Goal: Task Accomplishment & Management: Manage account settings

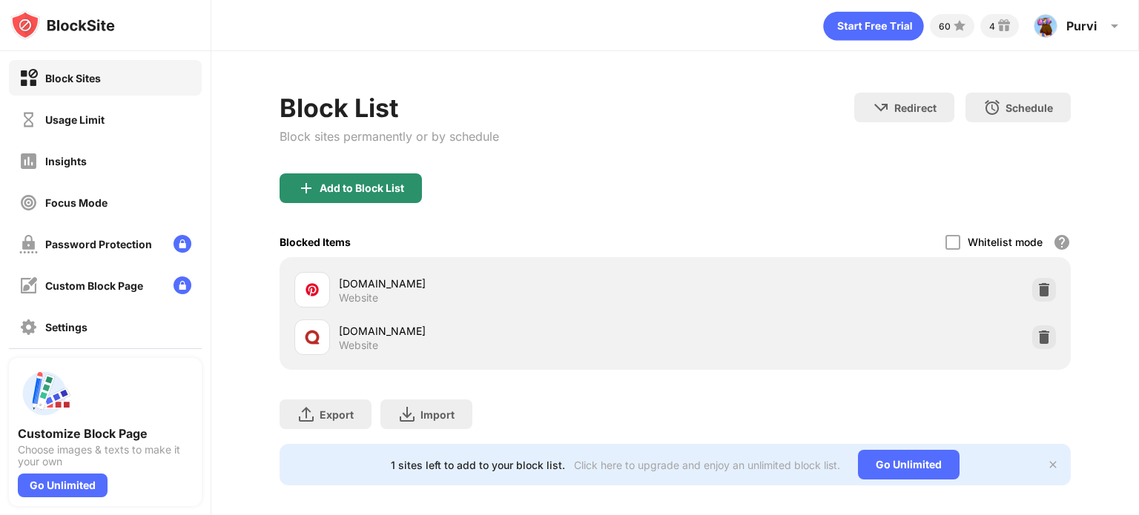
click at [368, 183] on div "Add to Block List" at bounding box center [362, 188] width 85 height 12
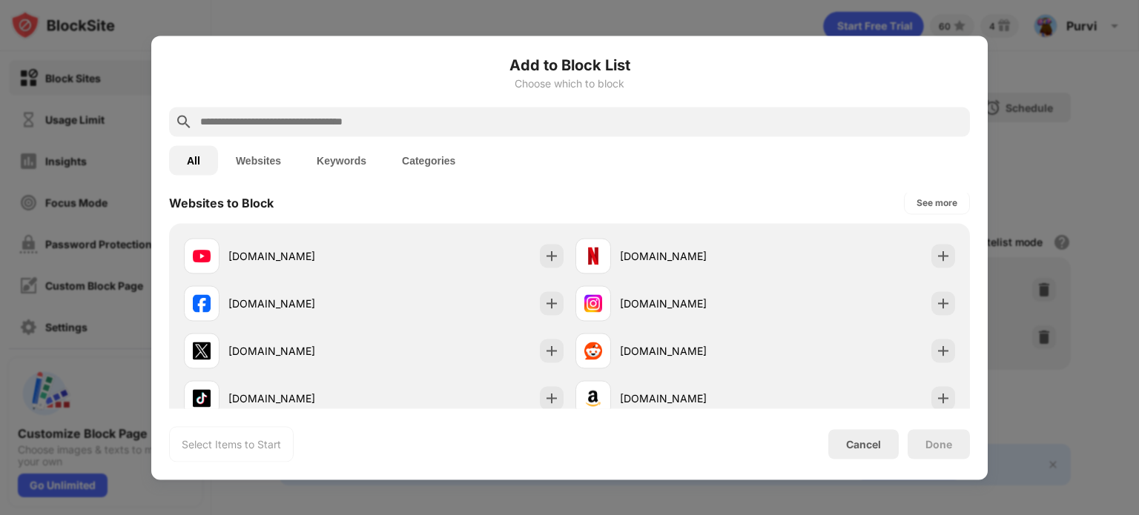
scroll to position [222, 0]
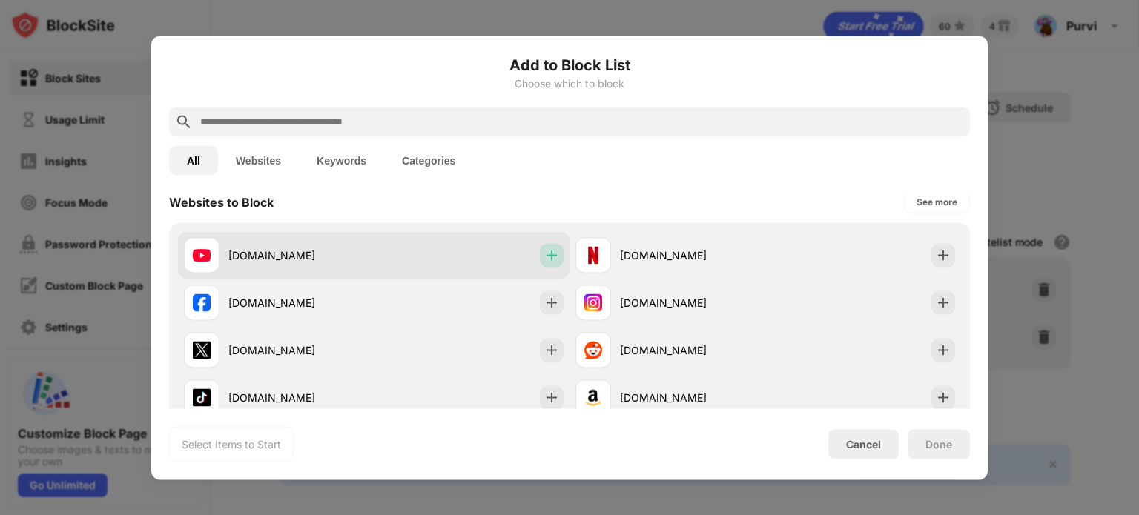
click at [555, 258] on div at bounding box center [552, 255] width 24 height 24
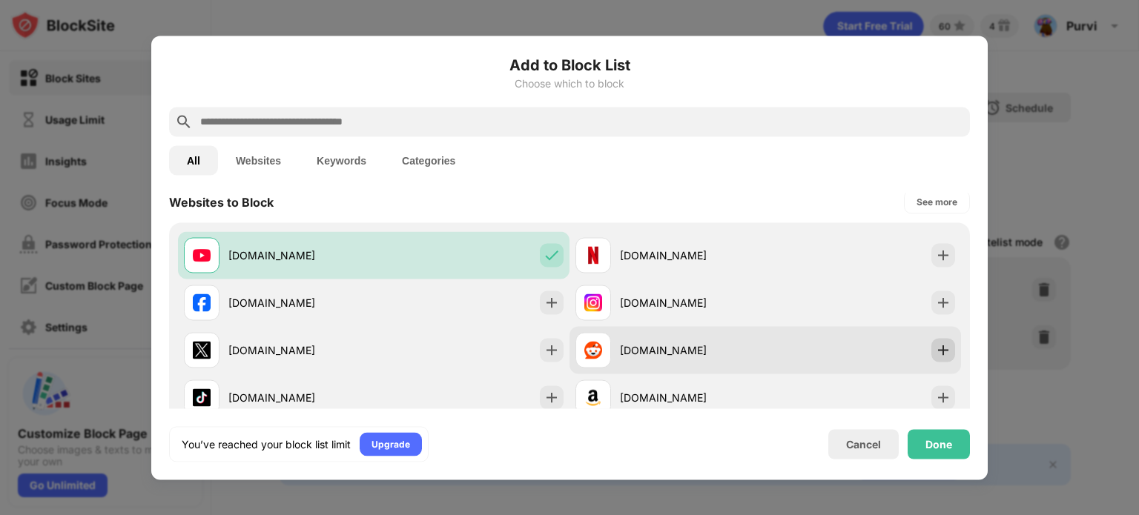
click at [936, 344] on img at bounding box center [943, 349] width 15 height 15
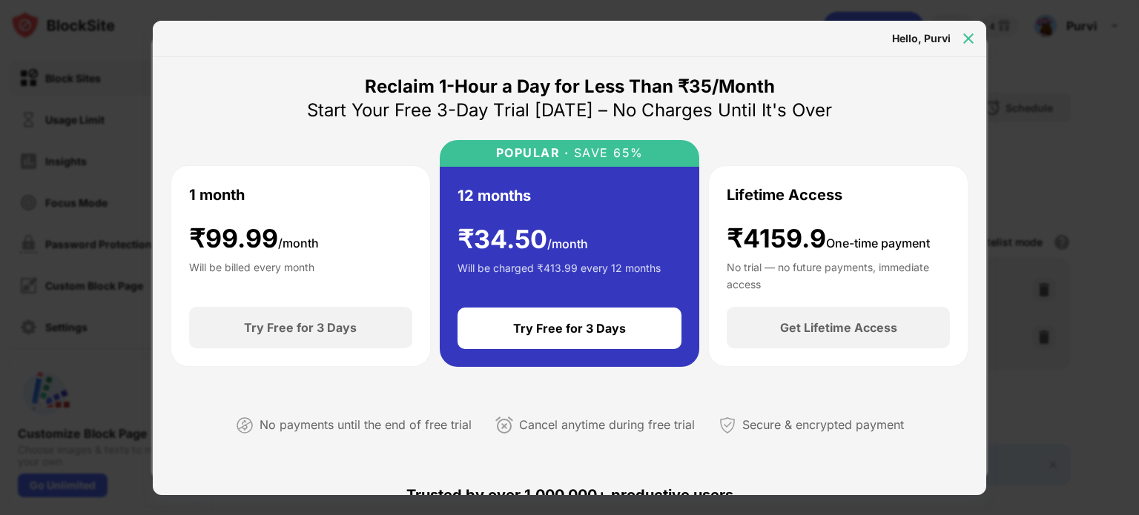
click at [976, 39] on div at bounding box center [968, 39] width 24 height 24
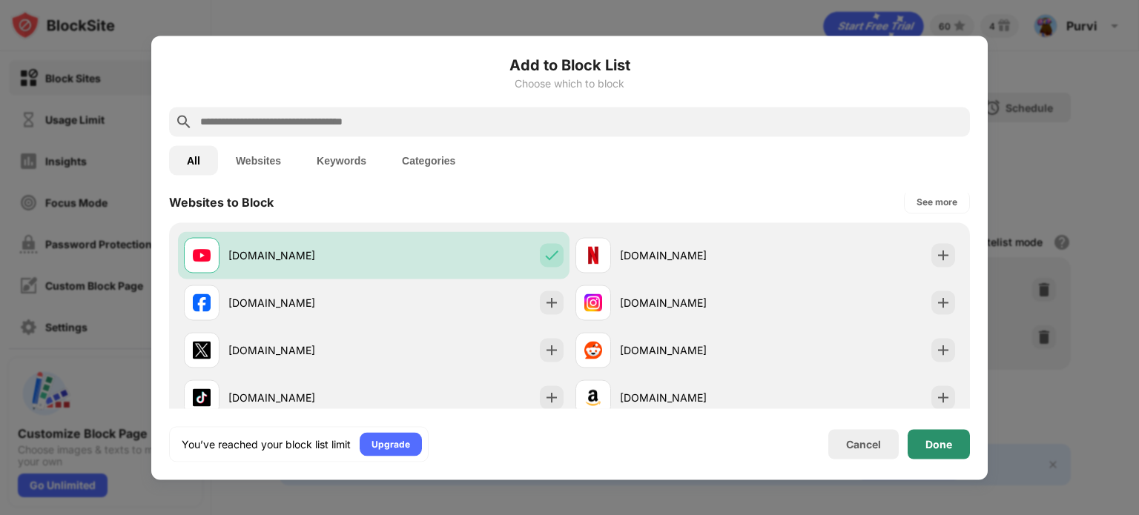
click at [940, 451] on div "Done" at bounding box center [938, 444] width 62 height 30
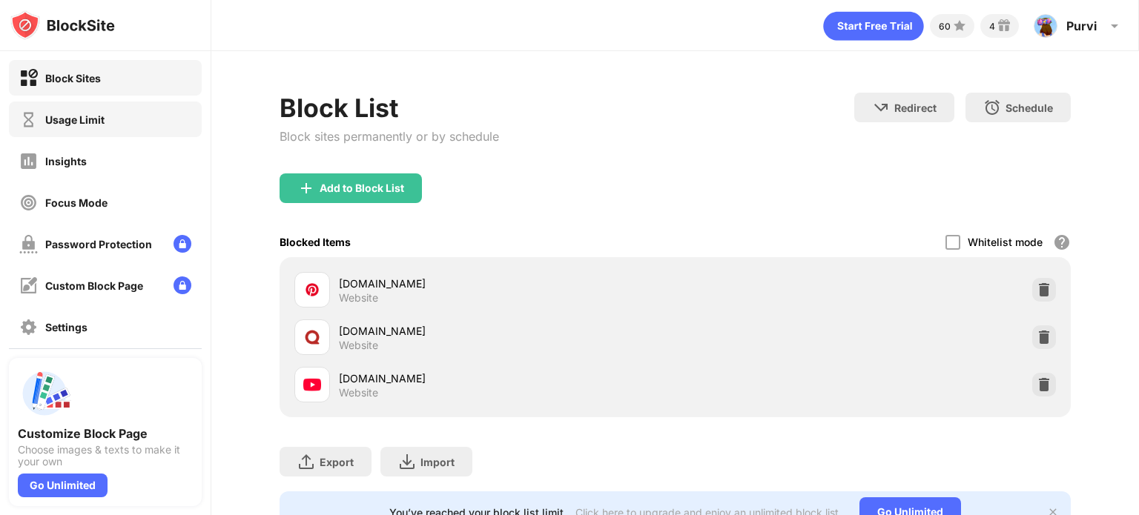
click at [9, 112] on div "Usage Limit" at bounding box center [105, 120] width 193 height 36
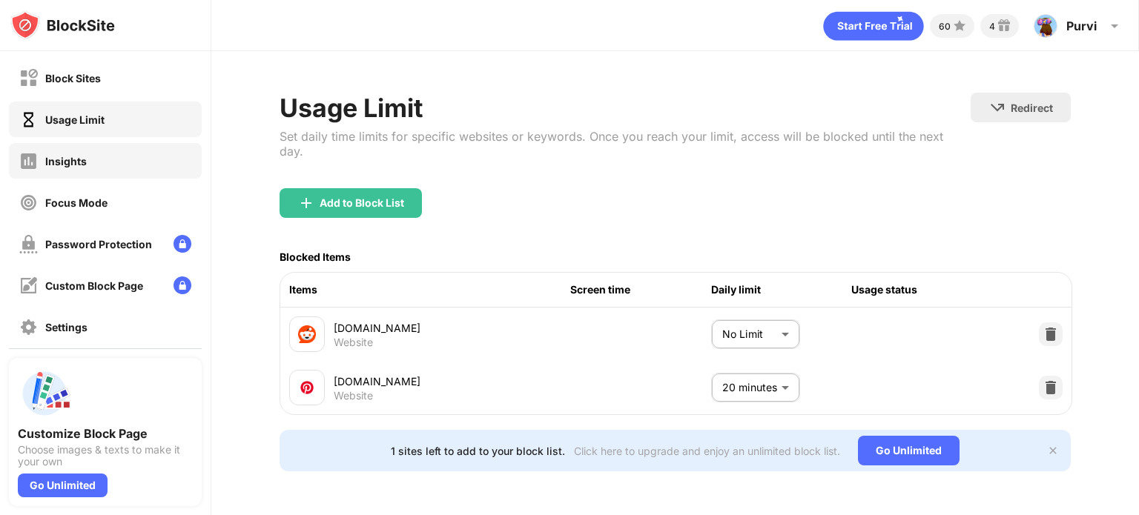
click at [36, 159] on img at bounding box center [28, 161] width 19 height 19
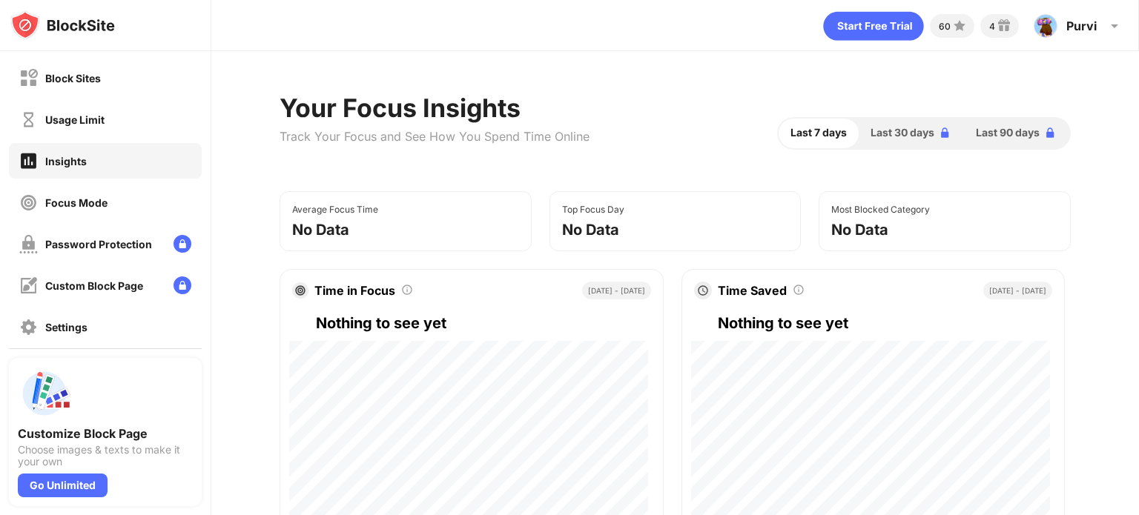
click at [6, 350] on div "Customize Block Page Choose images & texts to make it your own Go Unlimited" at bounding box center [105, 431] width 211 height 167
click at [33, 328] on img at bounding box center [28, 327] width 19 height 19
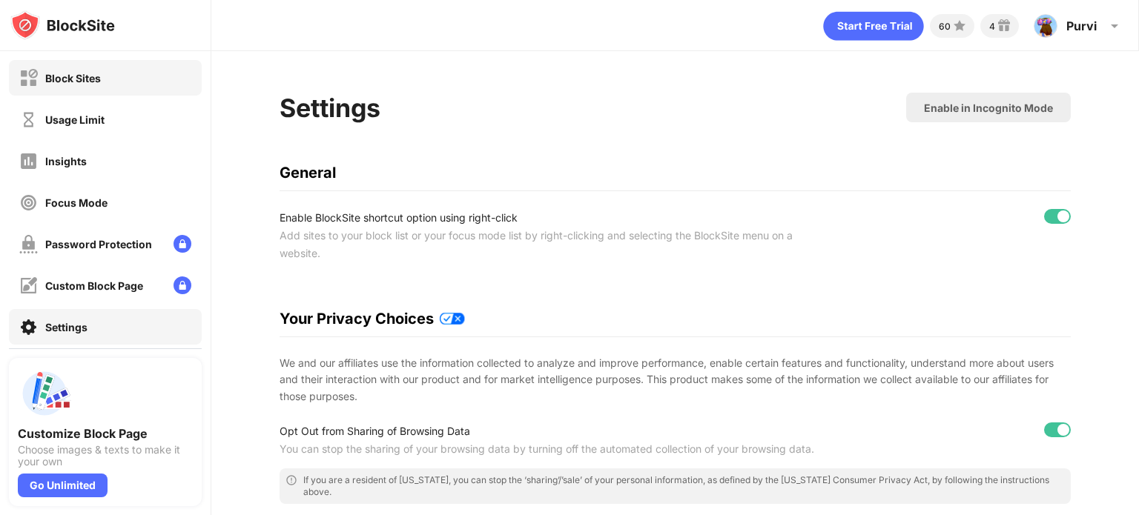
click at [100, 65] on div "Block Sites" at bounding box center [105, 78] width 193 height 36
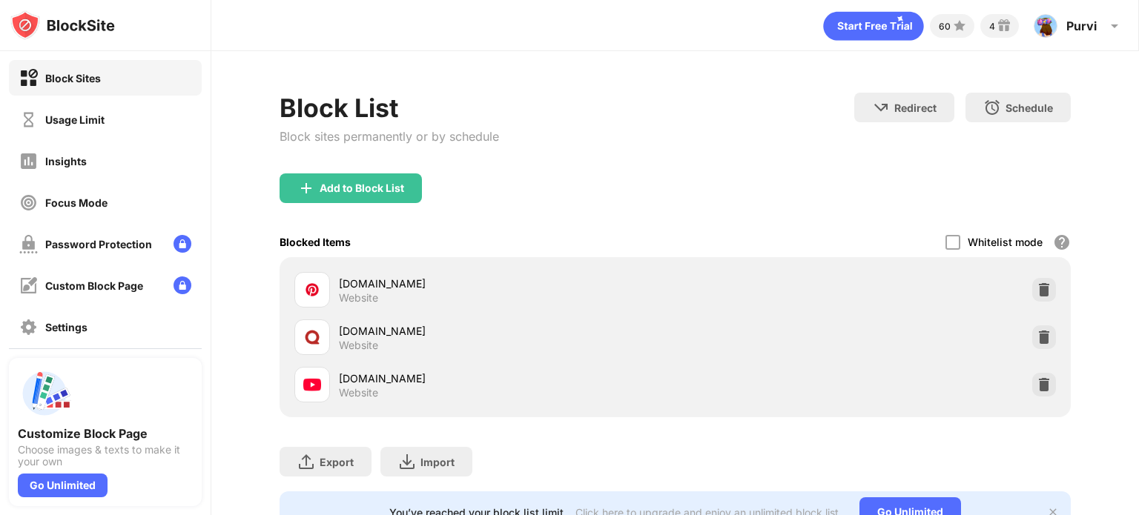
click at [371, 375] on div "youtube.com" at bounding box center [507, 379] width 336 height 16
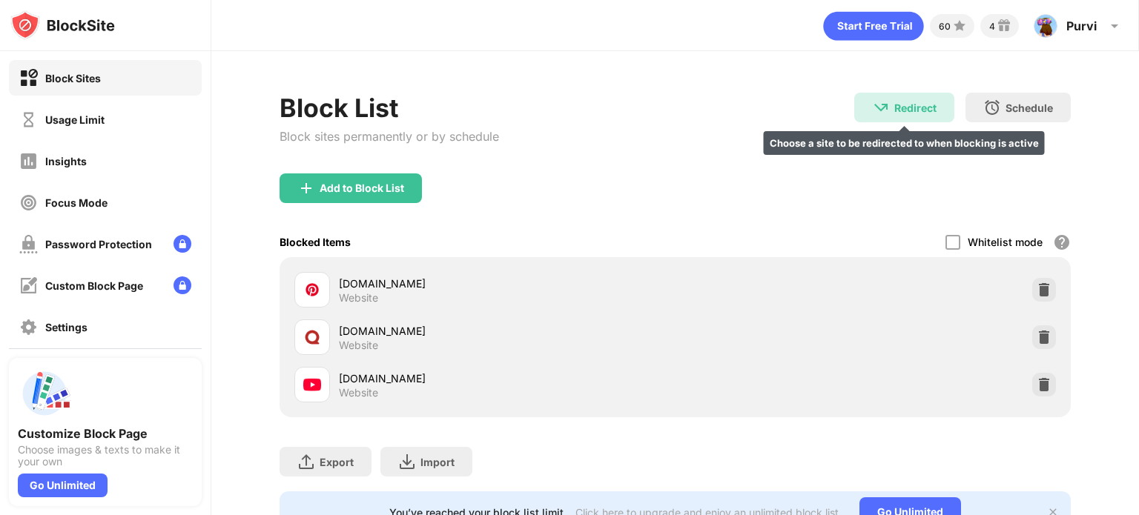
click at [894, 107] on div "Redirect" at bounding box center [915, 108] width 42 height 13
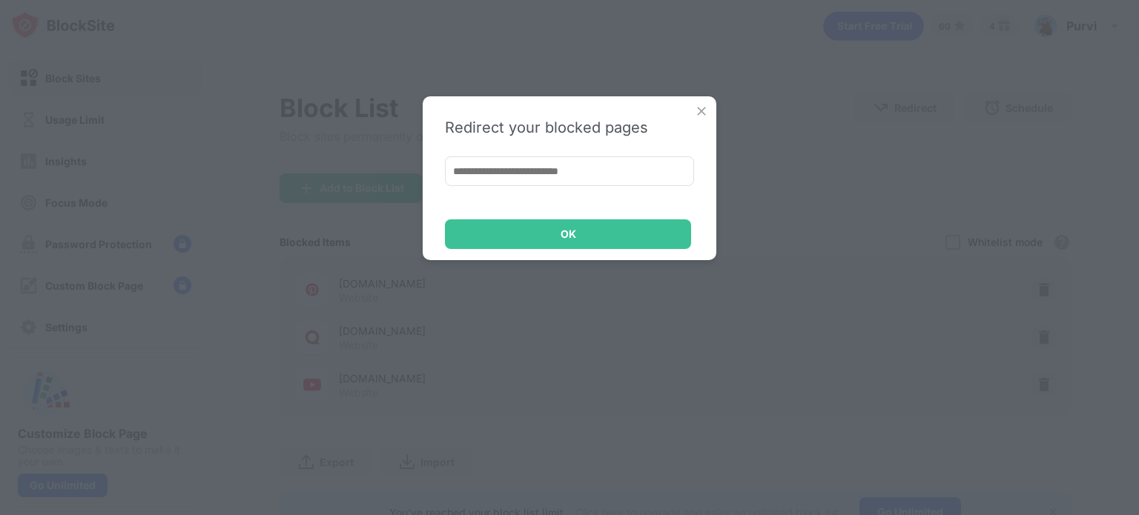
click at [499, 171] on input at bounding box center [569, 171] width 249 height 30
click at [698, 113] on img at bounding box center [701, 111] width 15 height 15
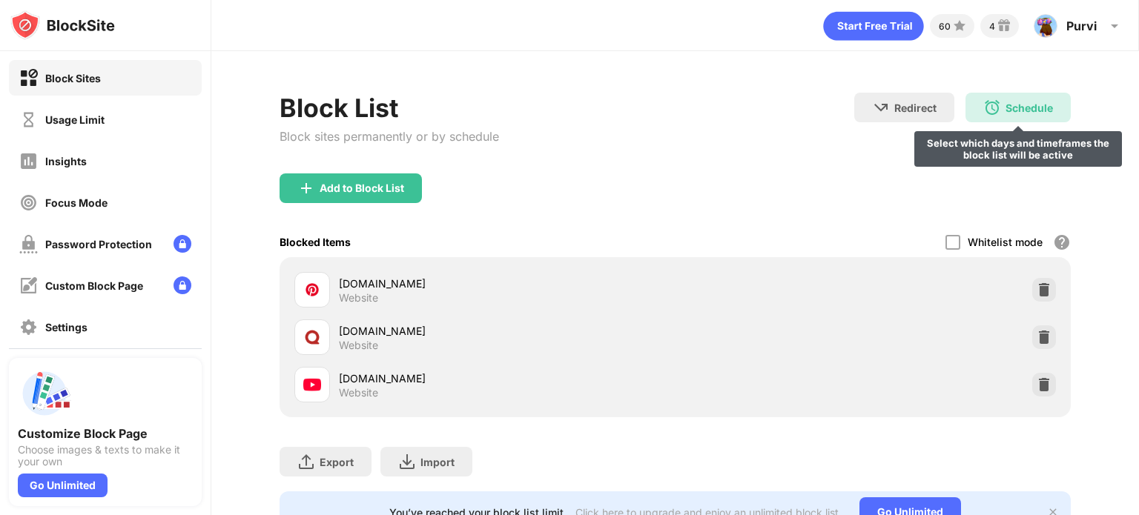
click at [1015, 105] on div "Schedule" at bounding box center [1028, 108] width 47 height 13
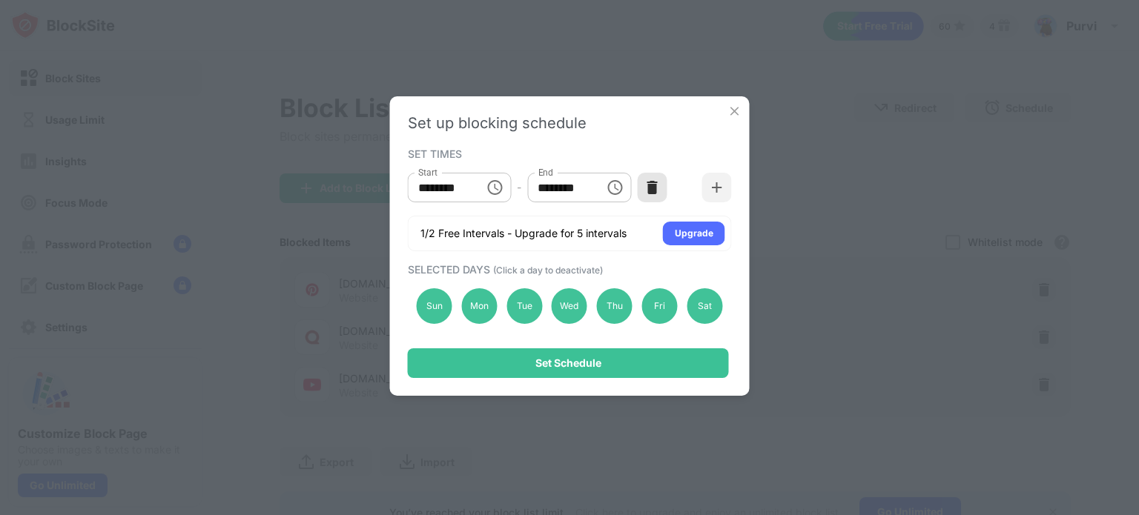
click at [655, 184] on img at bounding box center [651, 187] width 15 height 15
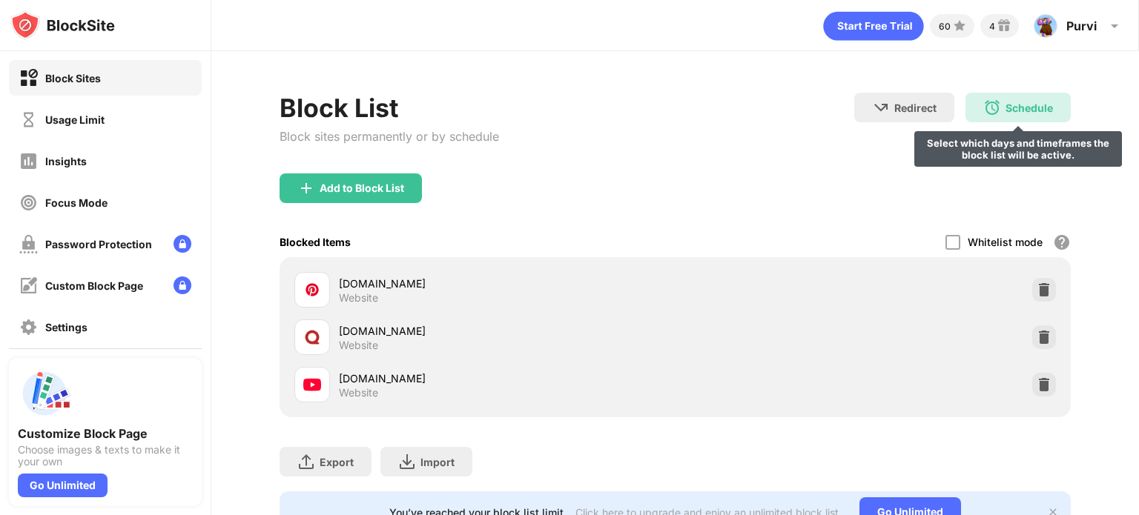
click at [983, 113] on img at bounding box center [992, 108] width 18 height 18
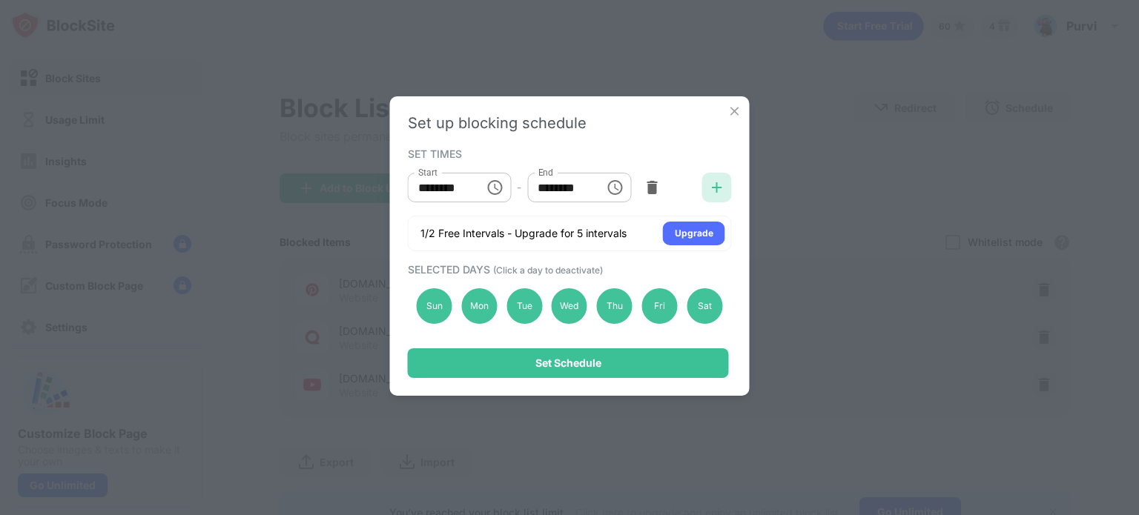
click at [703, 186] on div at bounding box center [717, 188] width 30 height 30
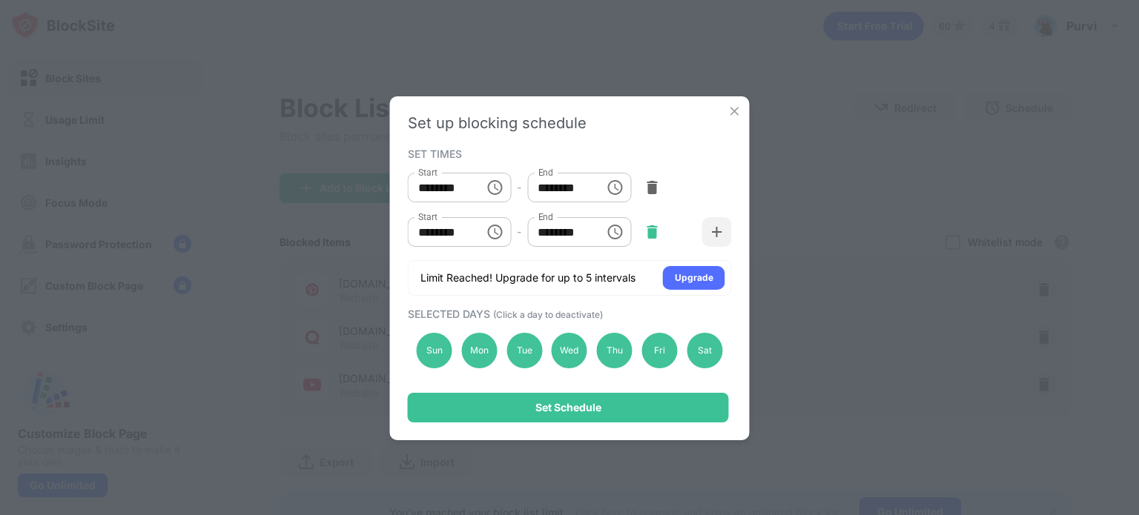
click at [656, 237] on img at bounding box center [651, 232] width 15 height 15
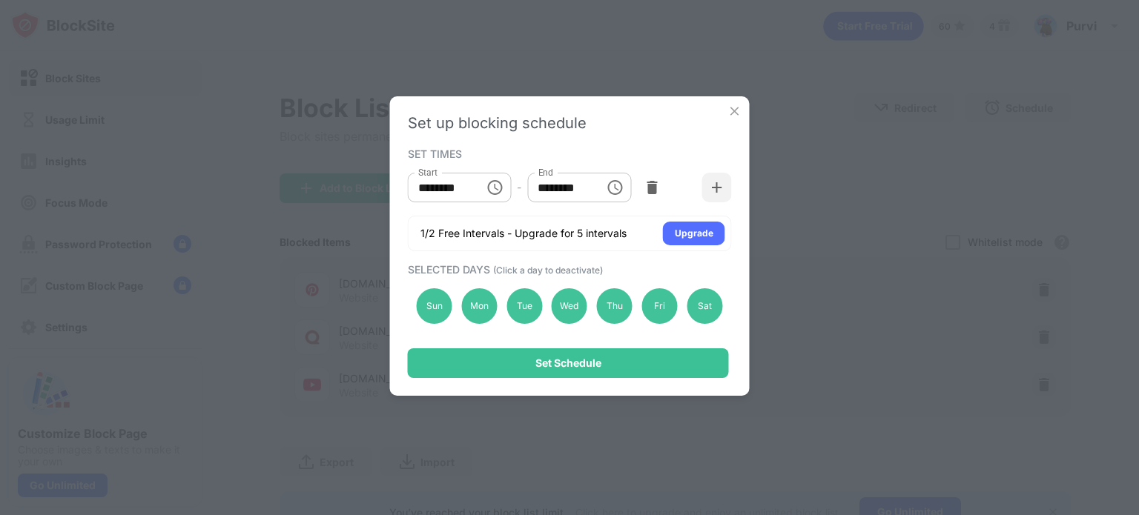
click at [592, 175] on input "********" at bounding box center [560, 188] width 67 height 30
click at [593, 179] on input "********" at bounding box center [560, 188] width 67 height 30
click at [615, 191] on icon "Choose time, selected time is 12:00 PM" at bounding box center [615, 188] width 18 height 18
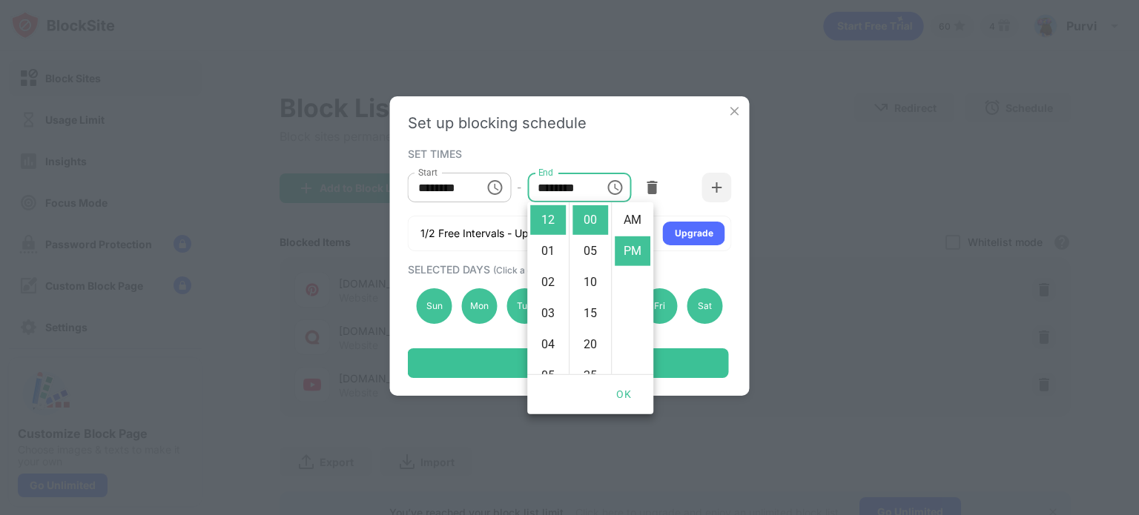
scroll to position [31, 0]
click at [633, 231] on li "PM" at bounding box center [633, 220] width 36 height 30
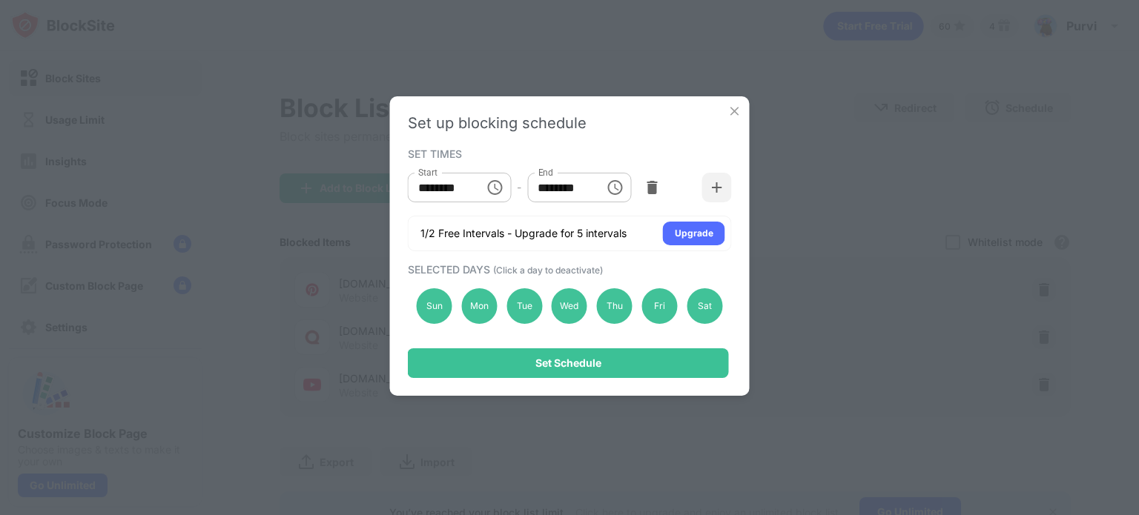
click at [633, 231] on ul "AM PM" at bounding box center [622, 250] width 32 height 97
click at [614, 180] on icon "Choose time, selected time is 12:00 PM" at bounding box center [615, 188] width 18 height 18
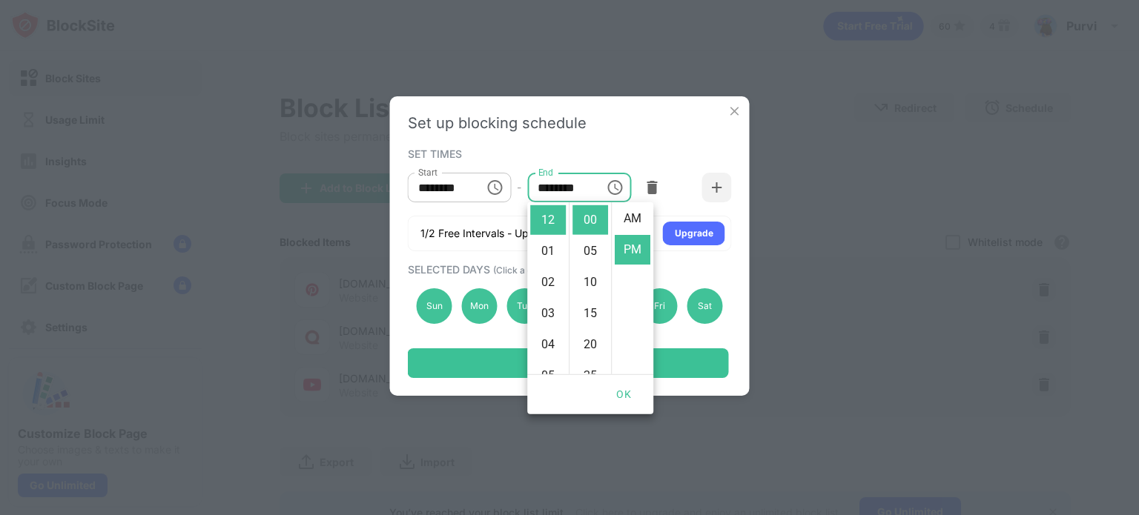
scroll to position [0, 0]
click at [636, 225] on li "AM" at bounding box center [633, 220] width 36 height 30
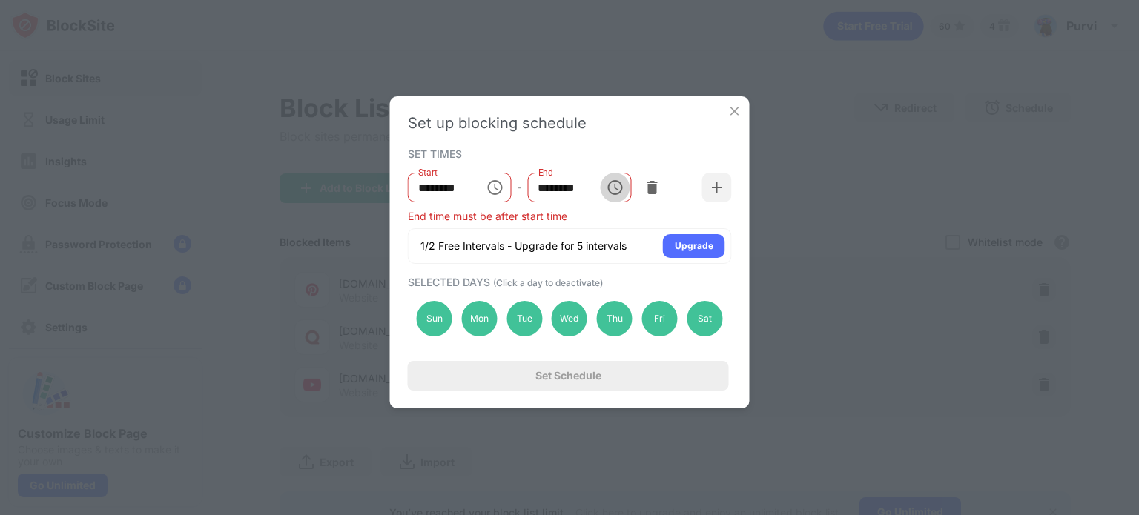
click at [618, 176] on button "Choose time, selected time is 12:00 AM" at bounding box center [615, 188] width 30 height 30
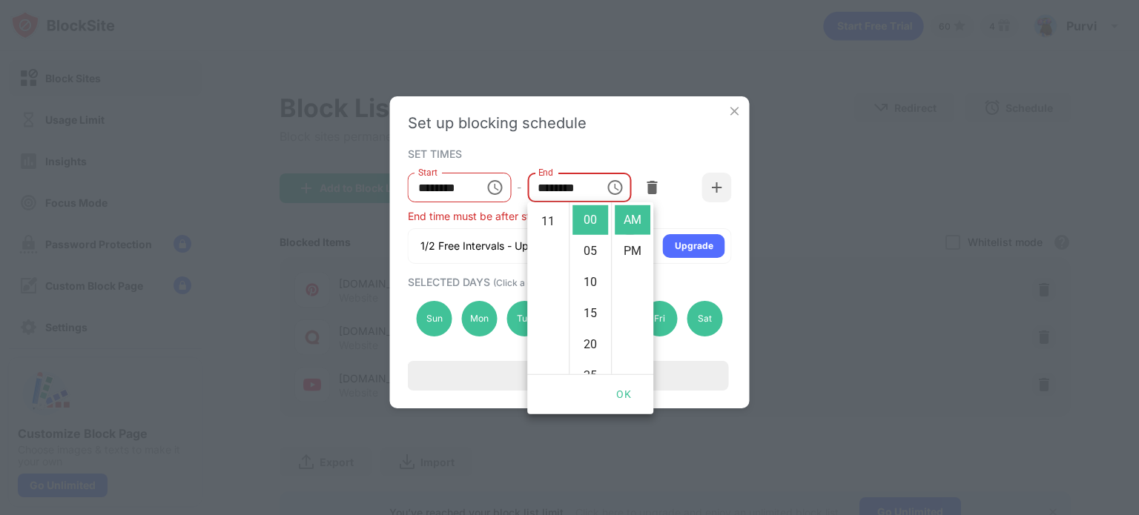
scroll to position [342, 0]
click at [552, 228] on li "11" at bounding box center [548, 220] width 36 height 30
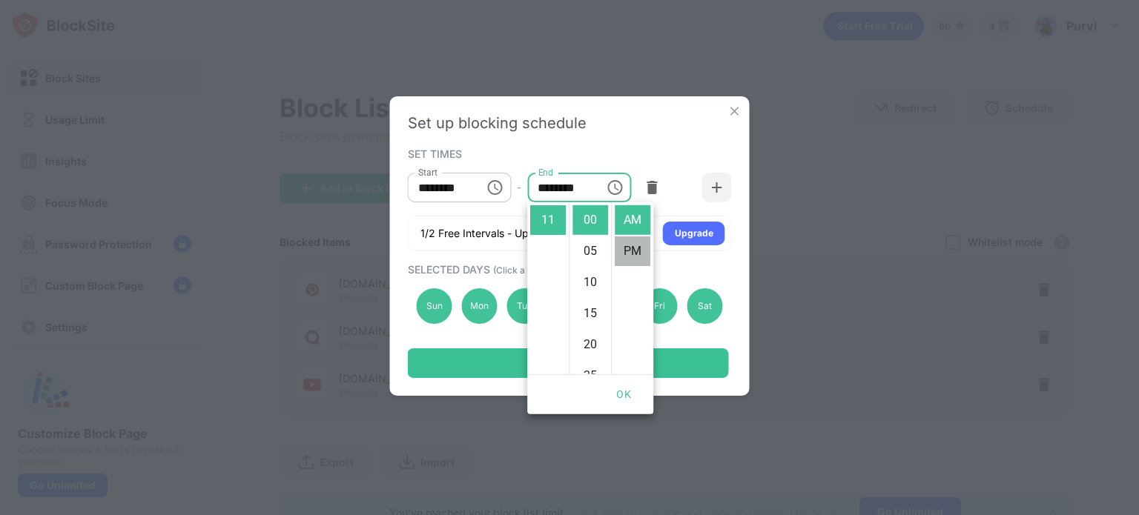
click at [633, 254] on li "PM" at bounding box center [633, 251] width 36 height 30
type input "********"
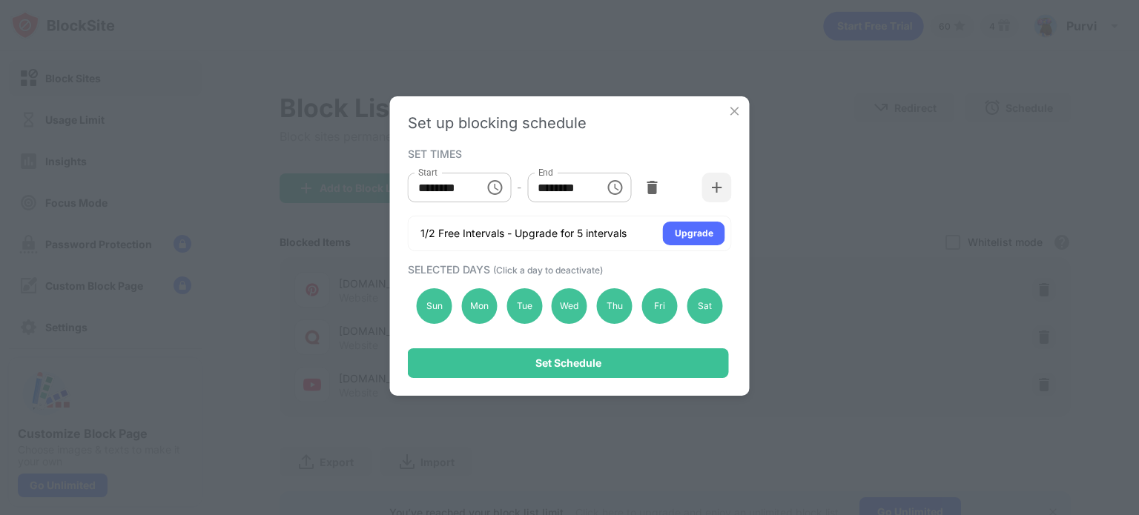
scroll to position [31, 0]
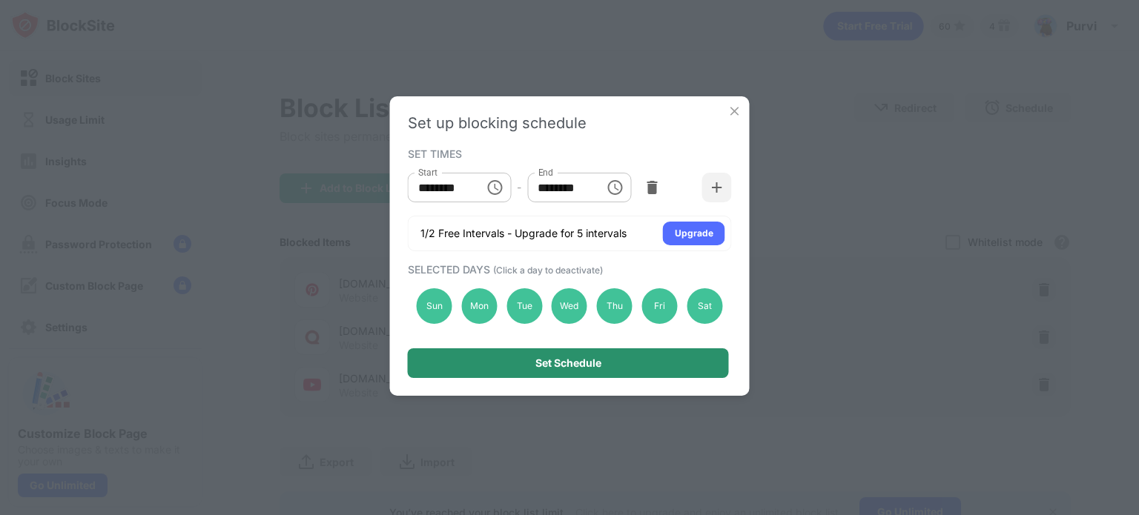
click at [632, 367] on div "Set Schedule" at bounding box center [568, 363] width 321 height 30
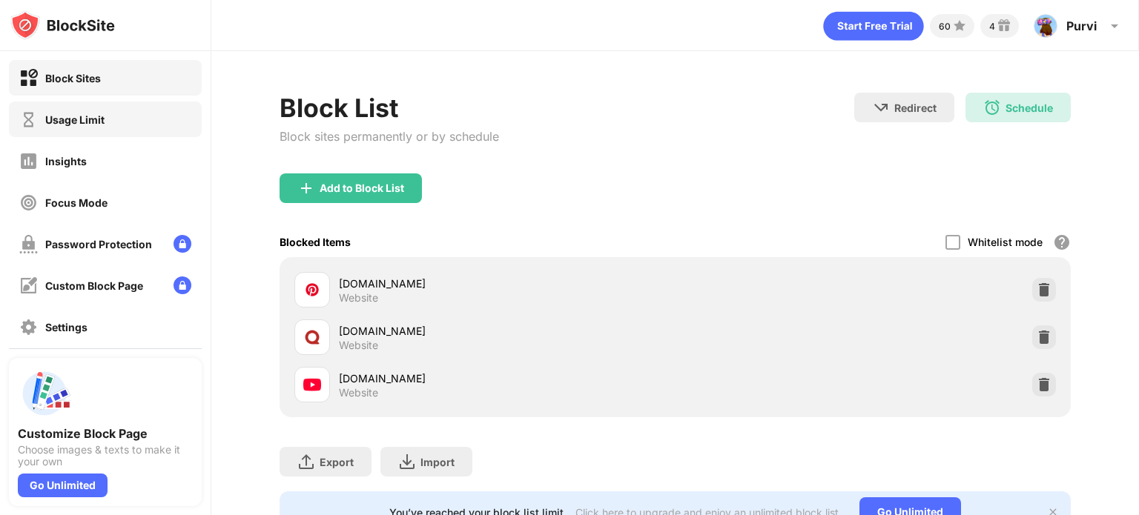
click at [102, 112] on div "Usage Limit" at bounding box center [61, 119] width 85 height 19
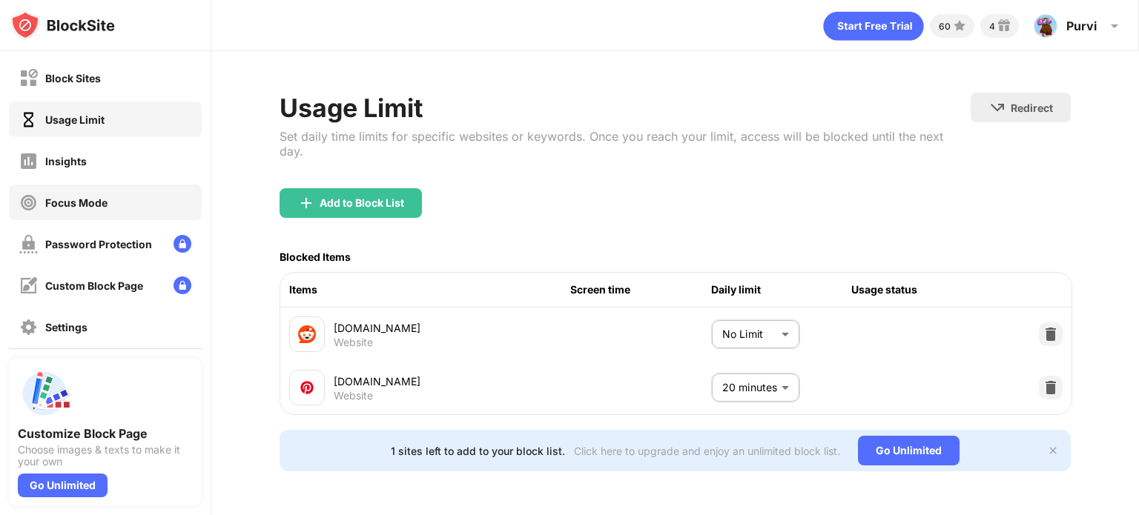
click at [84, 193] on div "Focus Mode" at bounding box center [63, 202] width 88 height 19
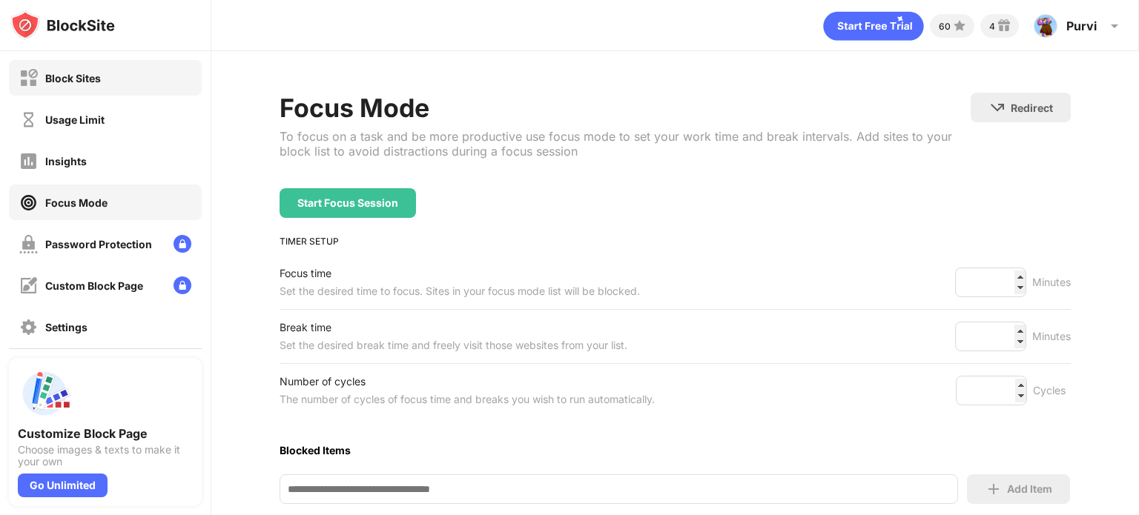
click at [73, 77] on div "Block Sites" at bounding box center [73, 78] width 56 height 13
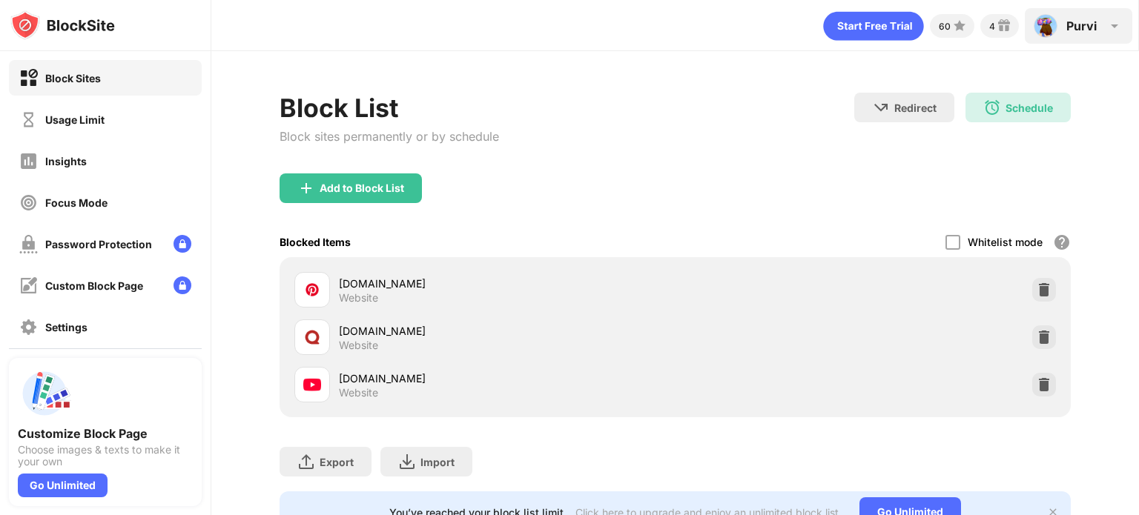
click at [1106, 23] on img at bounding box center [1114, 26] width 18 height 18
click at [1056, 17] on div "Purvi Purvi Purohit View Account Insights Premium Rewards Settings Support Log …" at bounding box center [1078, 26] width 107 height 36
drag, startPoint x: 1090, startPoint y: 24, endPoint x: 150, endPoint y: 63, distance: 940.1
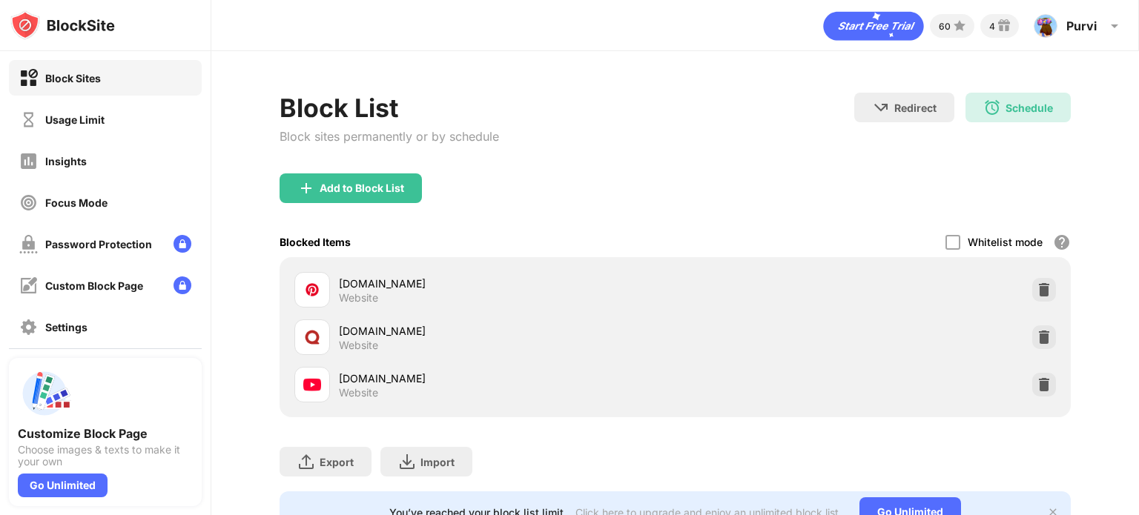
click at [150, 63] on div "Block Sites" at bounding box center [105, 78] width 193 height 36
click at [139, 70] on div "Block Sites" at bounding box center [105, 78] width 193 height 36
click at [1056, 37] on div "Purvi Purvi Purohit View Account Insights Premium Rewards Settings Support Log …" at bounding box center [1078, 26] width 107 height 36
click at [945, 239] on div at bounding box center [952, 242] width 15 height 15
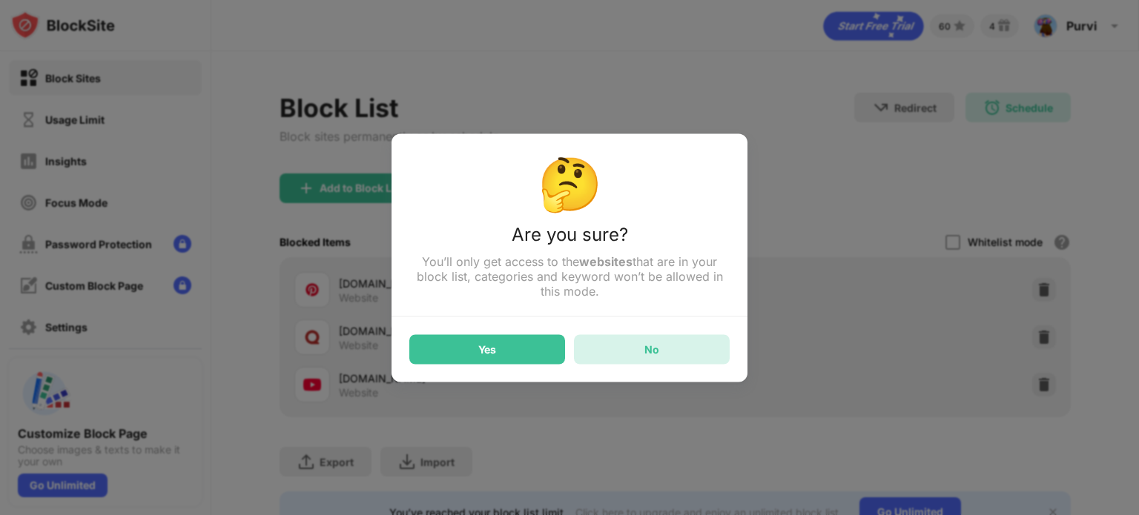
click at [611, 343] on div "No" at bounding box center [652, 349] width 156 height 30
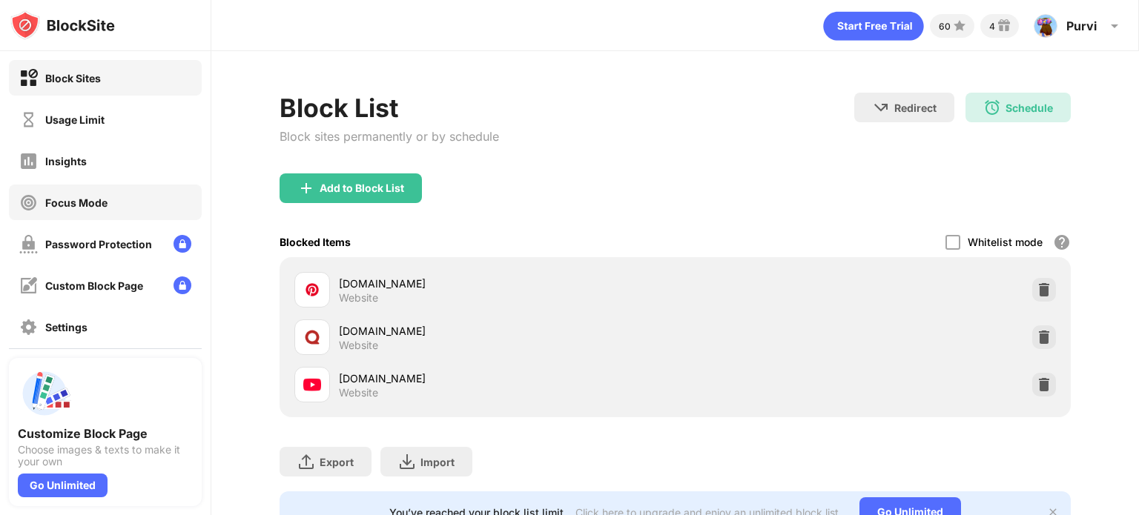
scroll to position [136, 0]
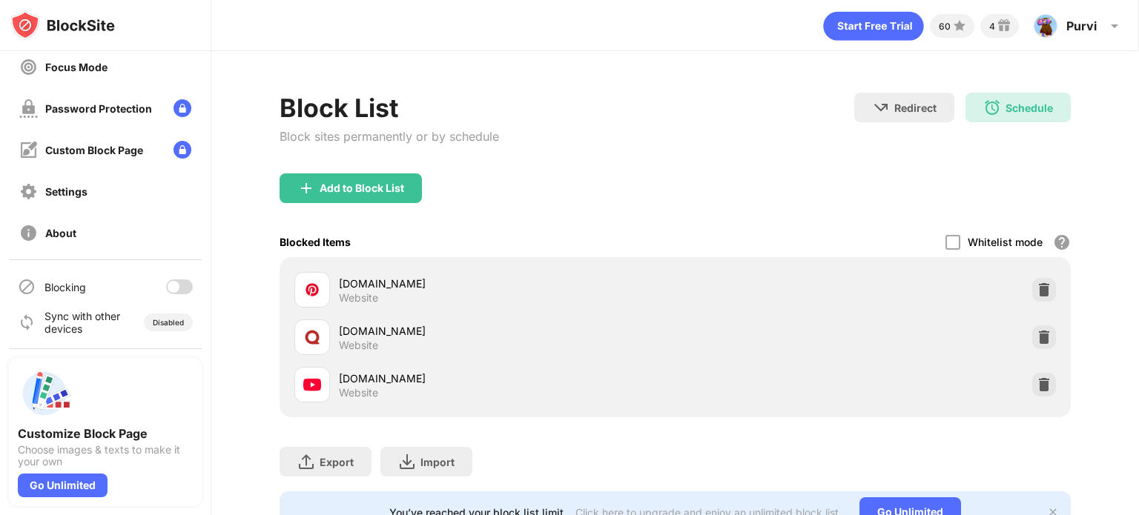
click at [168, 287] on div at bounding box center [174, 287] width 12 height 12
click at [986, 294] on div "pinterest.com Website" at bounding box center [674, 289] width 773 height 47
click at [1036, 282] on img at bounding box center [1043, 289] width 15 height 15
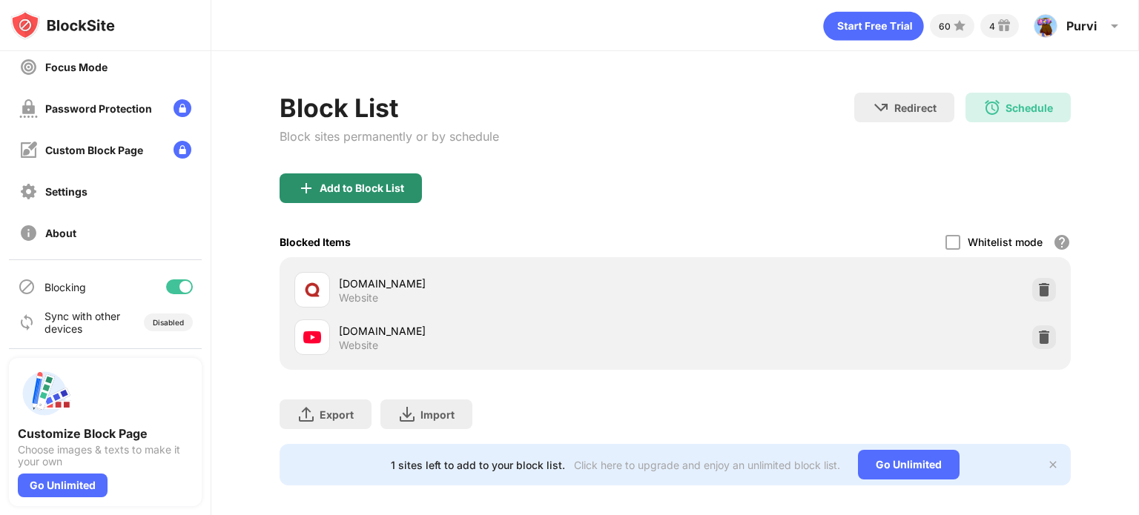
click at [411, 187] on div "Add to Block List" at bounding box center [350, 188] width 142 height 30
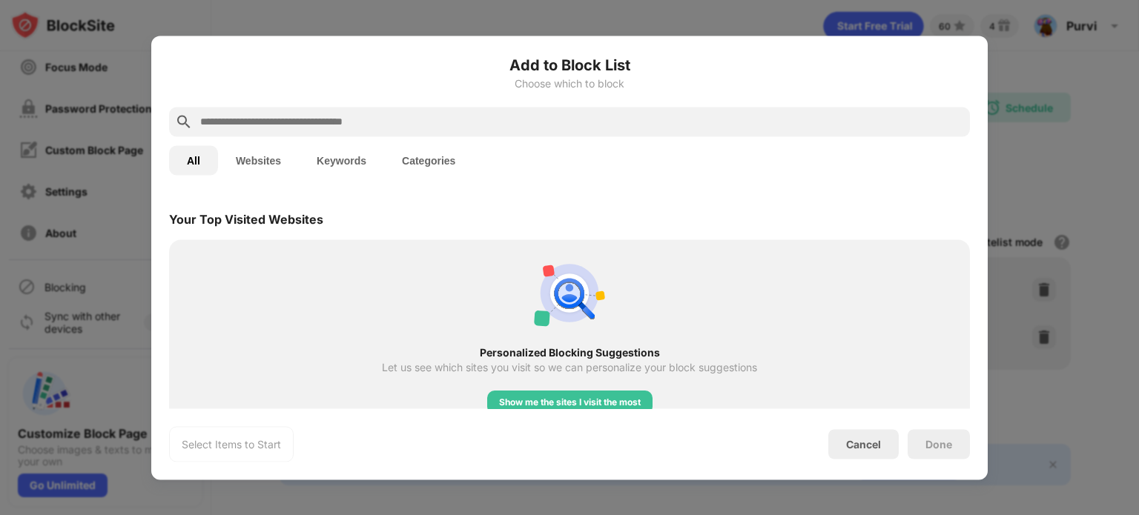
scroll to position [519, 0]
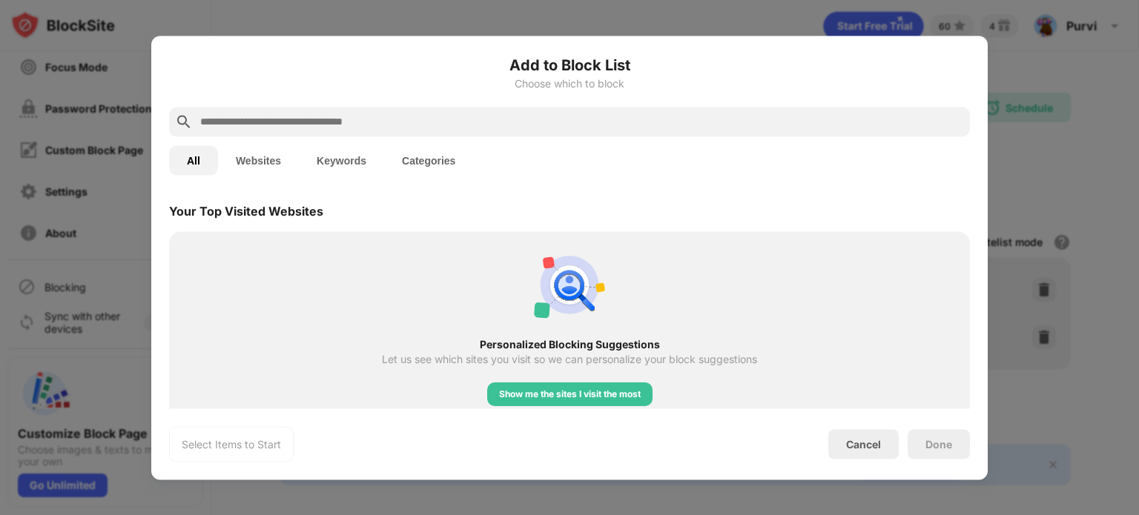
click at [643, 110] on div at bounding box center [569, 122] width 801 height 30
click at [514, 124] on input "text" at bounding box center [581, 122] width 765 height 18
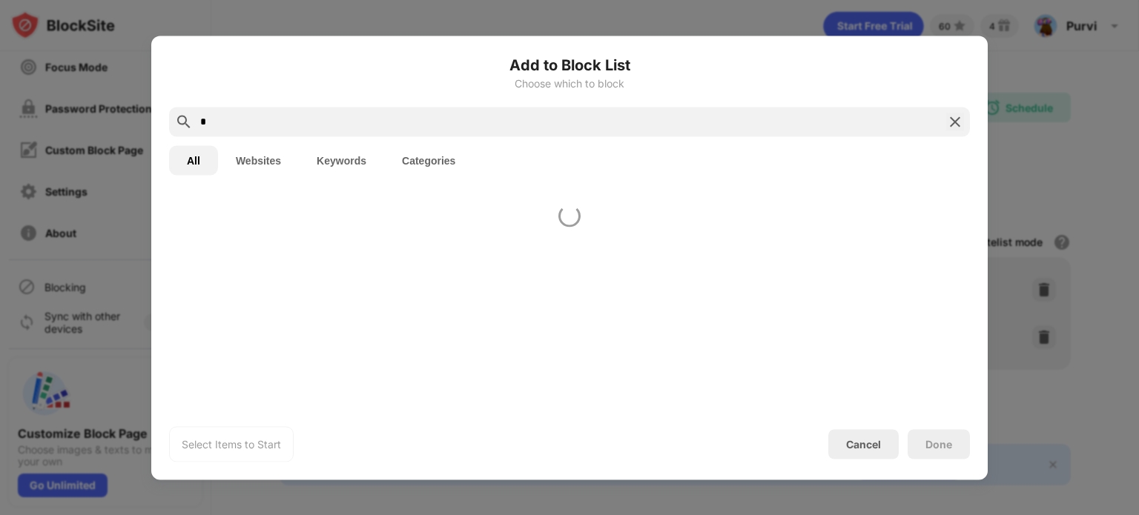
scroll to position [0, 0]
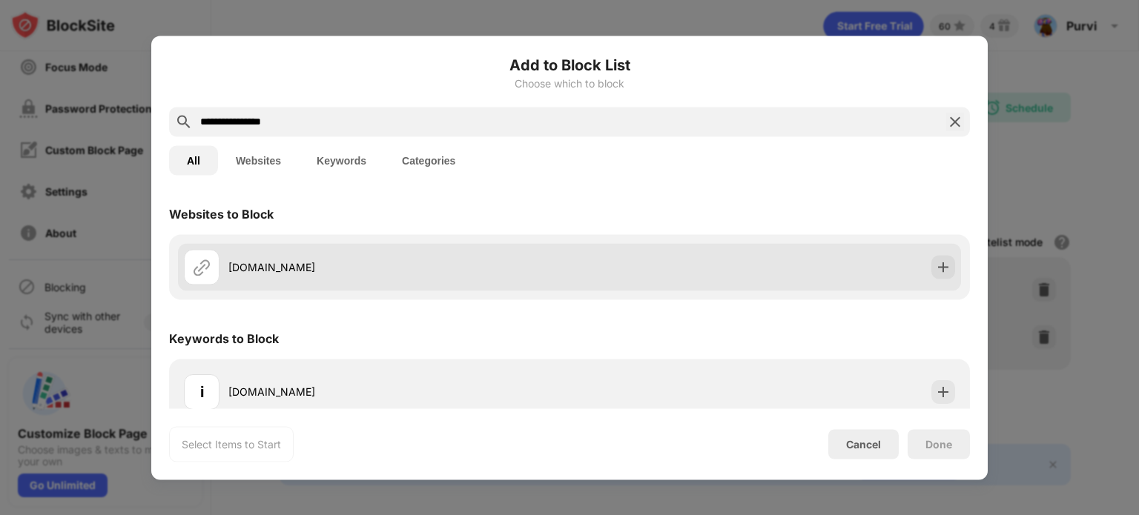
type input "**********"
click at [916, 266] on div "in.pinterest.com" at bounding box center [569, 266] width 783 height 47
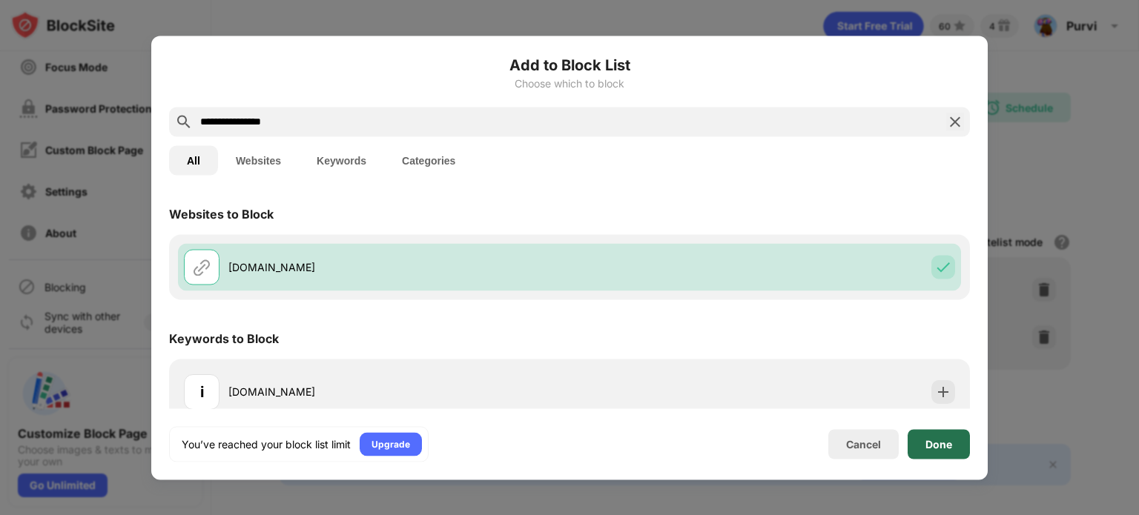
click at [945, 448] on div "Done" at bounding box center [938, 444] width 27 height 12
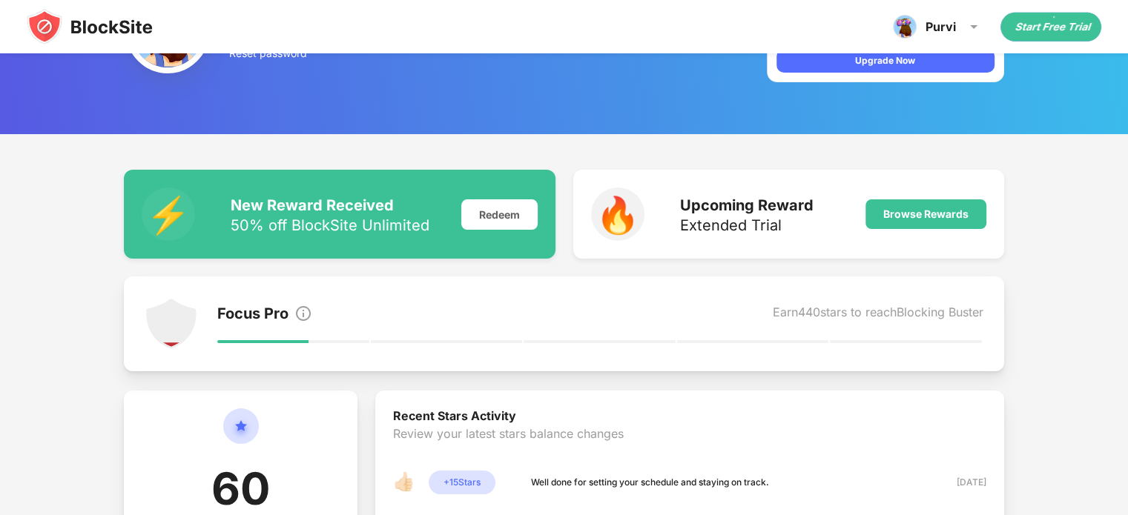
scroll to position [50, 0]
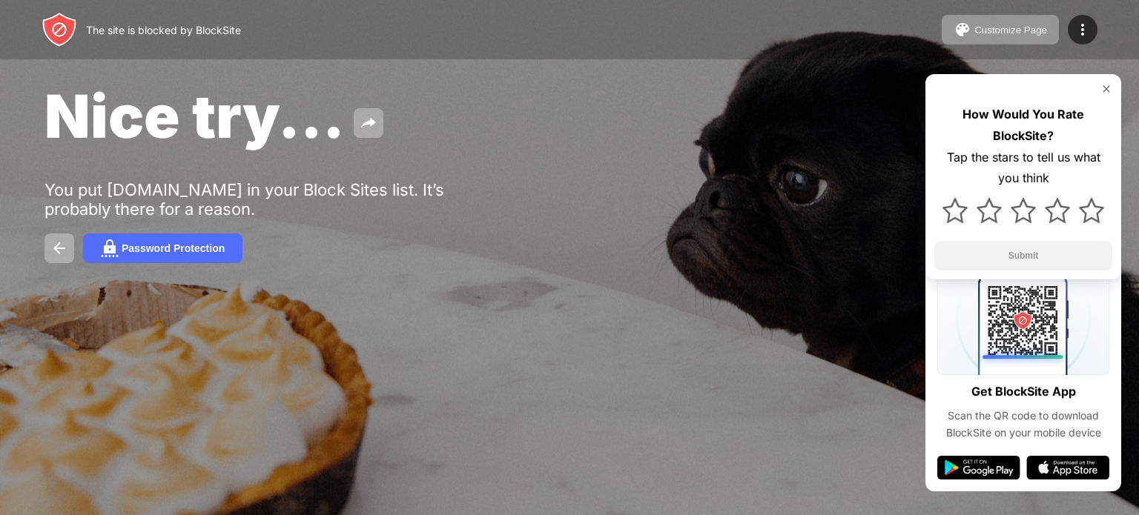
click at [1106, 83] on img at bounding box center [1106, 89] width 12 height 12
